Goal: Check status: Check status

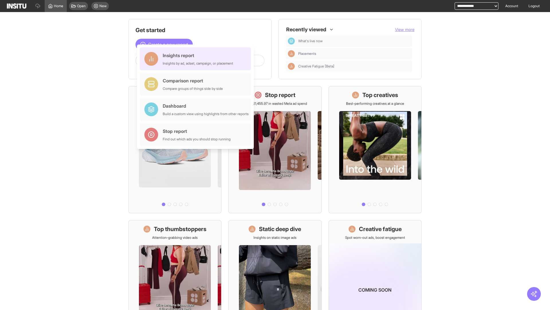
click at [197, 59] on div "Insights report Insights by ad, adset, campaign, or placement" at bounding box center [198, 59] width 71 height 14
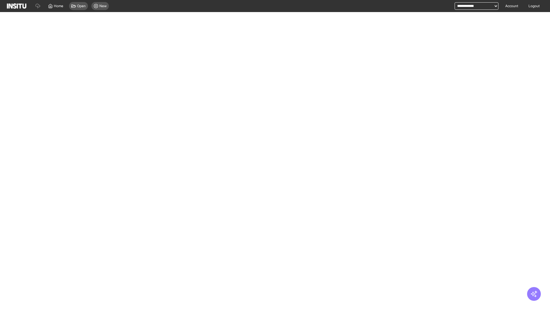
select select "**"
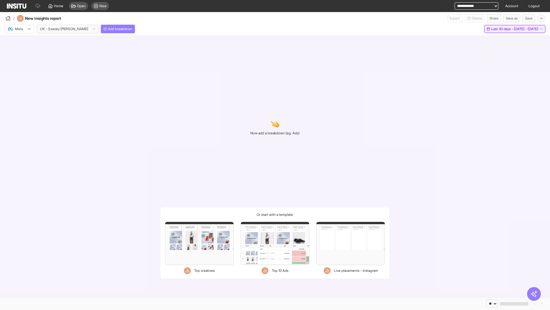
click at [504, 29] on span "Last 30 days - [DATE] - [DATE]" at bounding box center [515, 29] width 47 height 5
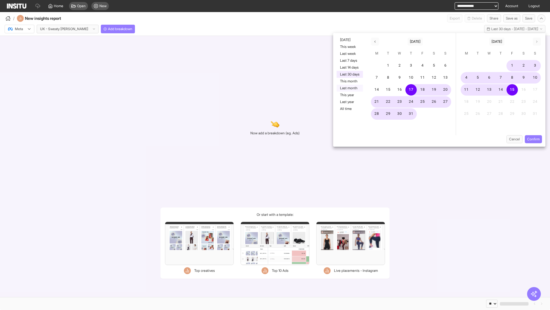
click at [349, 88] on button "Last month" at bounding box center [350, 88] width 26 height 7
